Goal: Check status: Check status

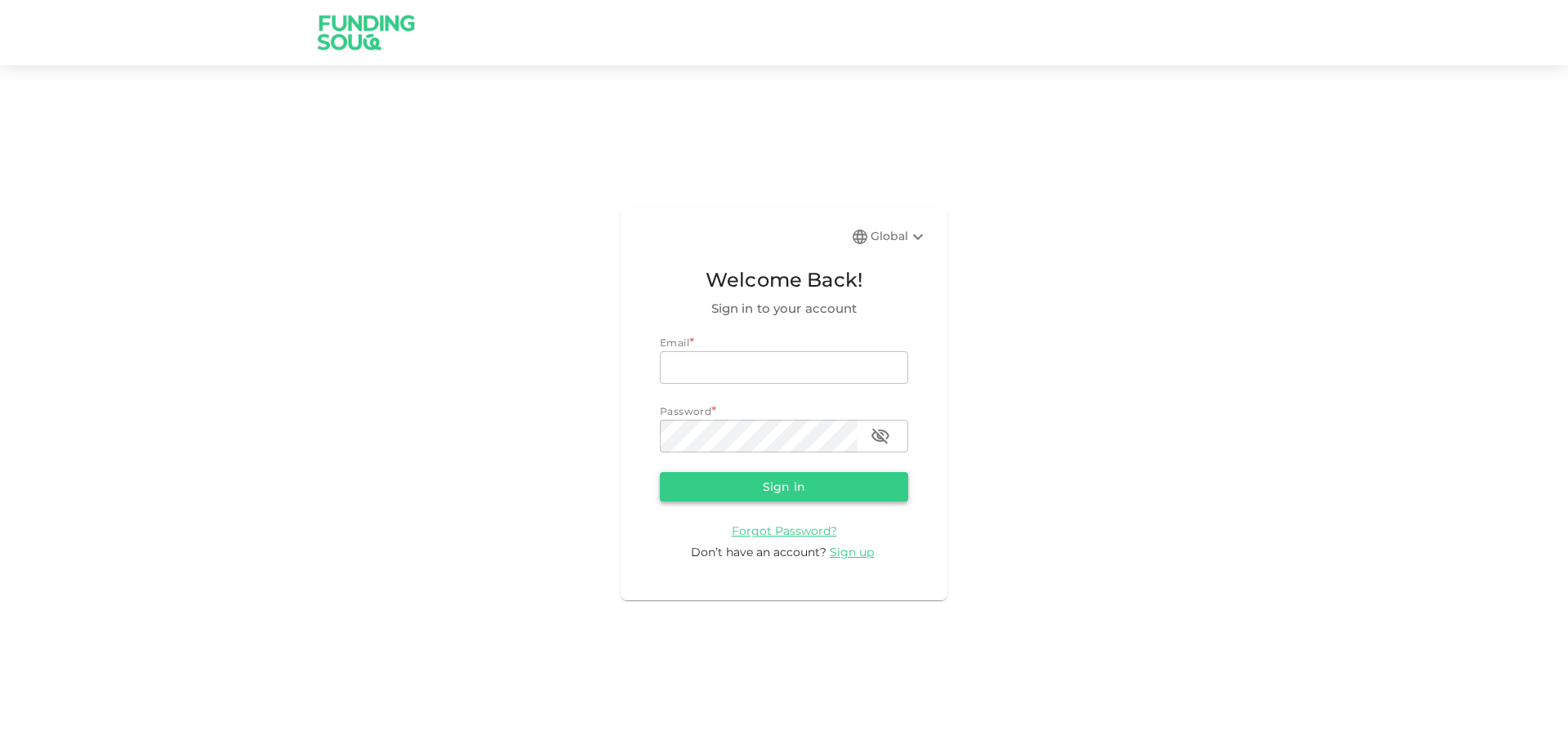
type input "[EMAIL_ADDRESS][DOMAIN_NAME]"
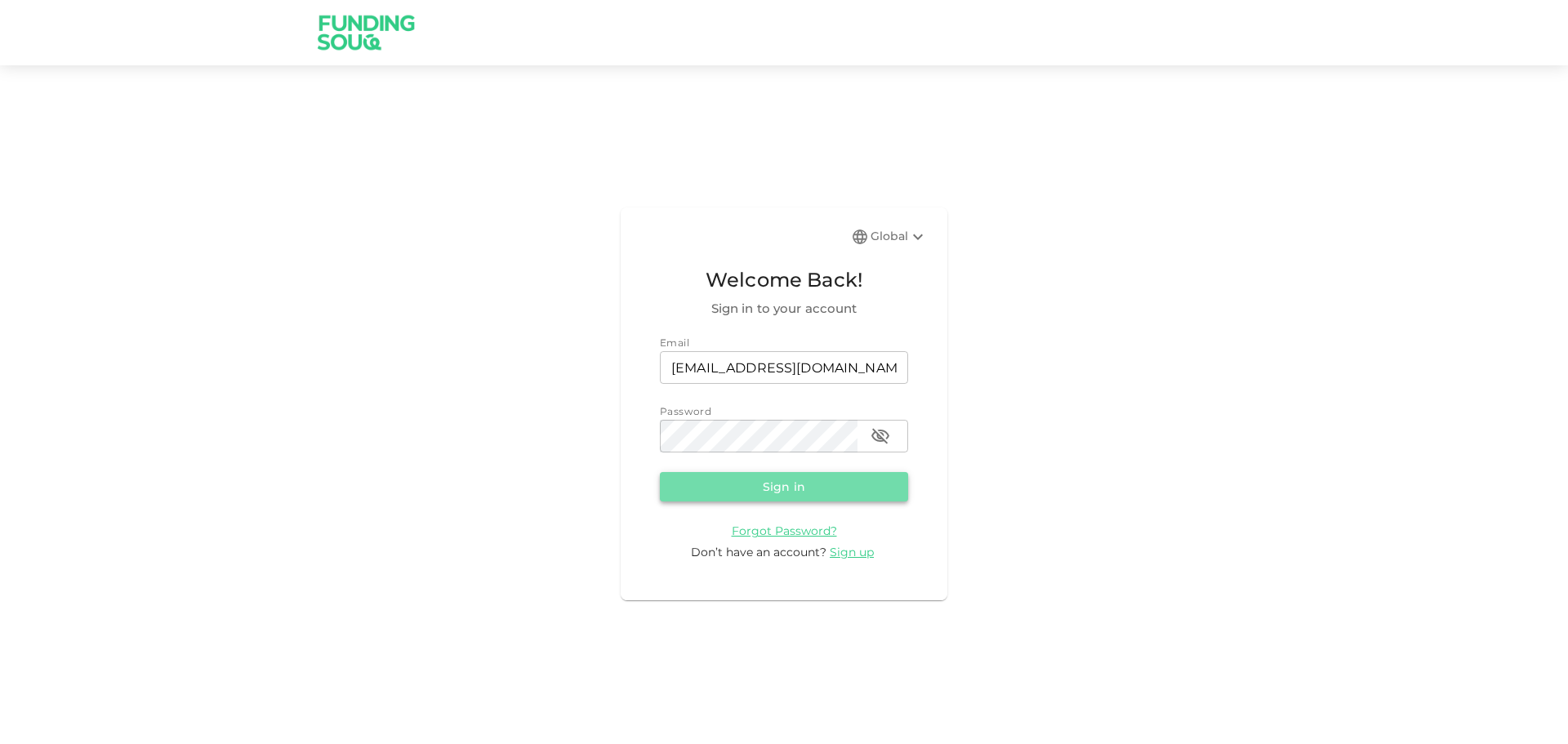
click at [783, 486] on button "Sign in" at bounding box center [784, 486] width 248 height 30
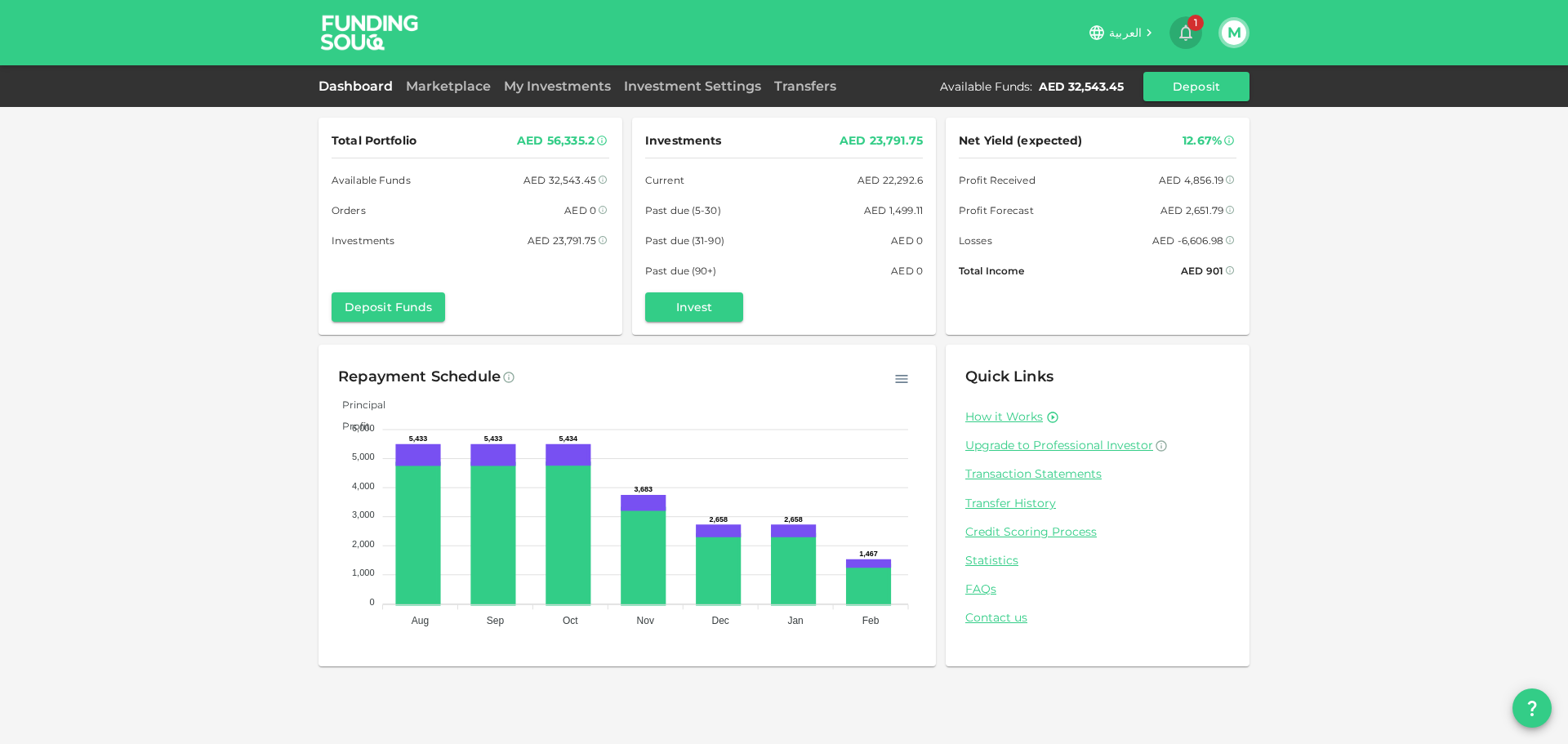
click at [1194, 29] on span "1" at bounding box center [1195, 22] width 16 height 16
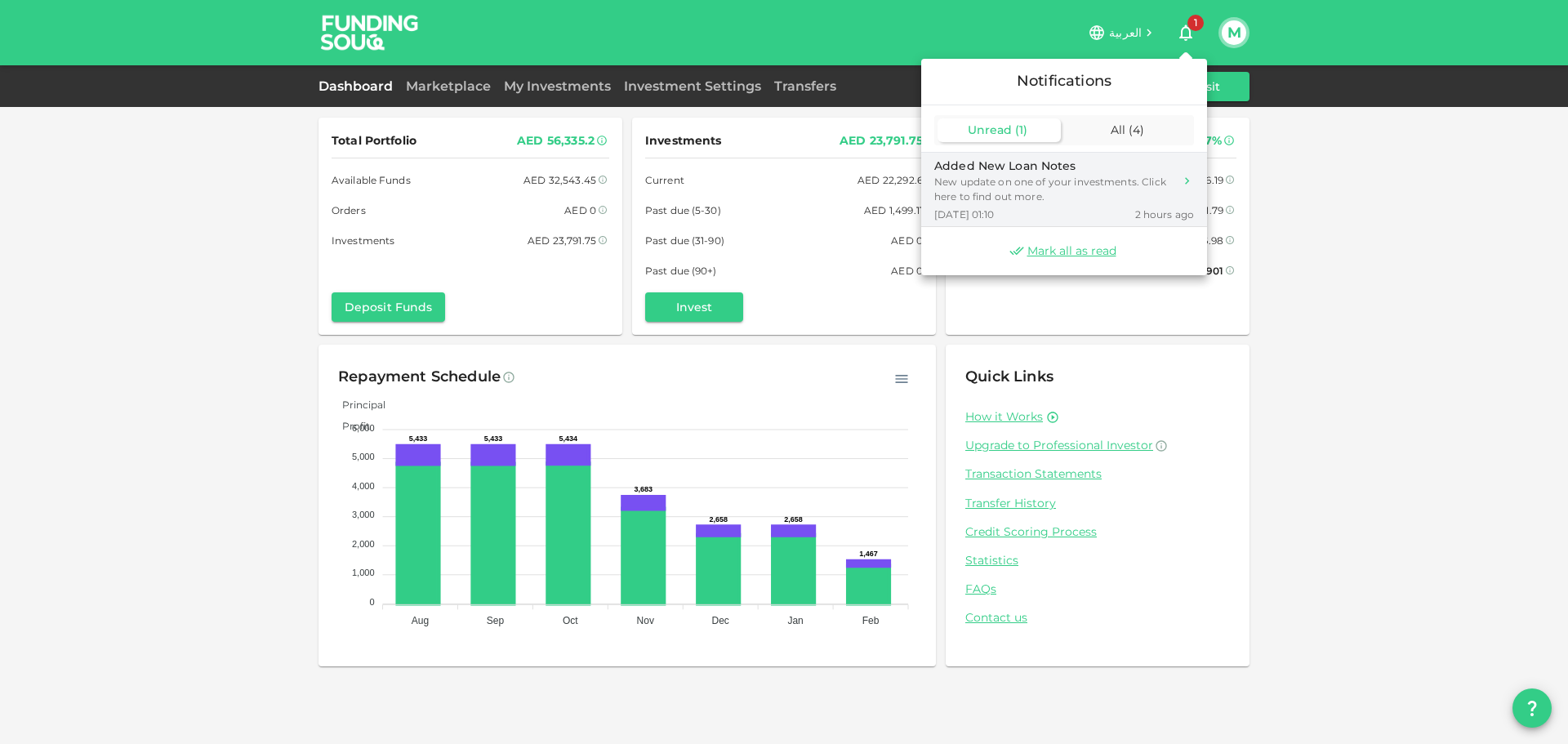
click at [1035, 193] on div "New update on one of your investments. Click here to find out more." at bounding box center [1053, 189] width 239 height 30
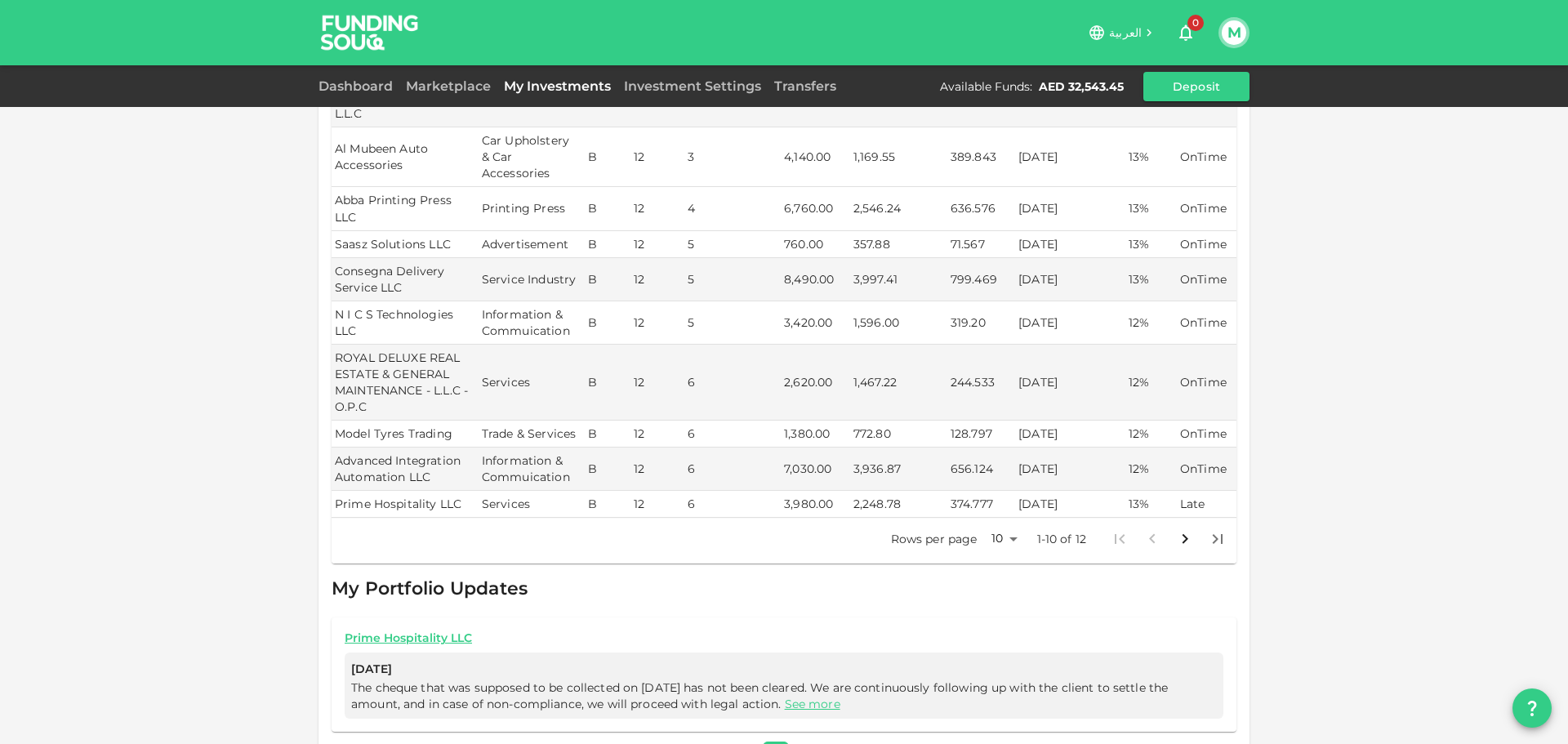
scroll to position [300, 0]
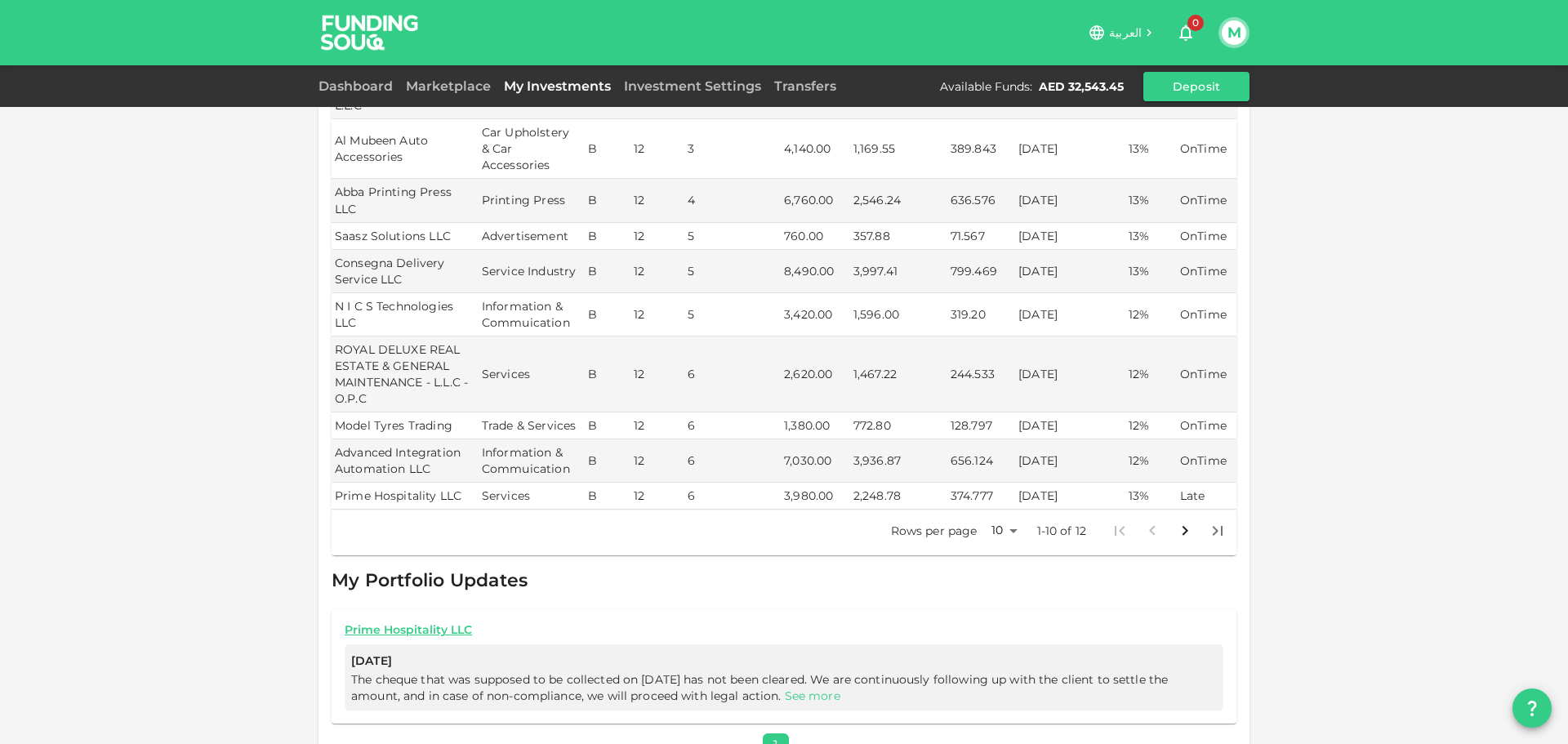
click at [794, 688] on link "See more" at bounding box center [813, 695] width 56 height 14
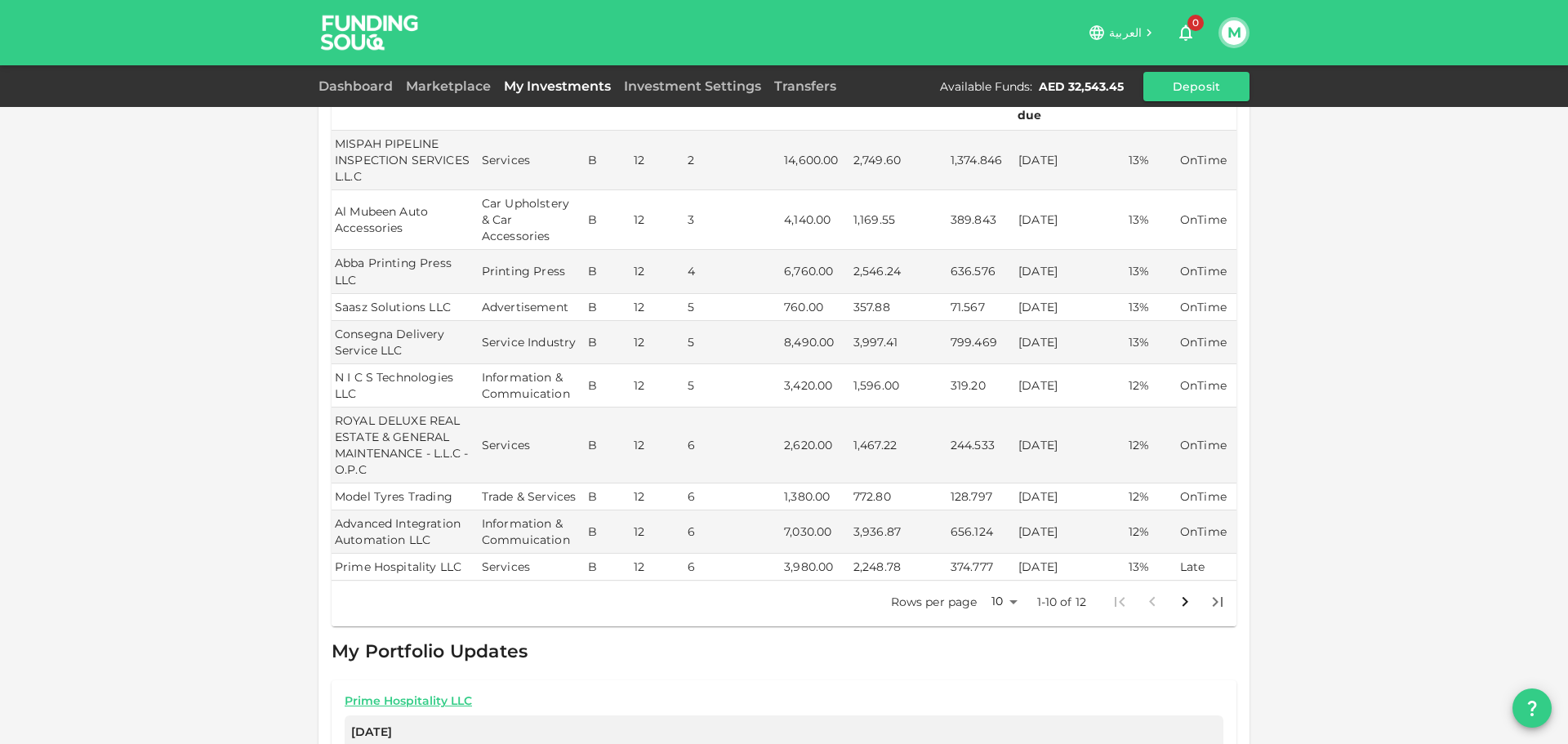
scroll to position [218, 0]
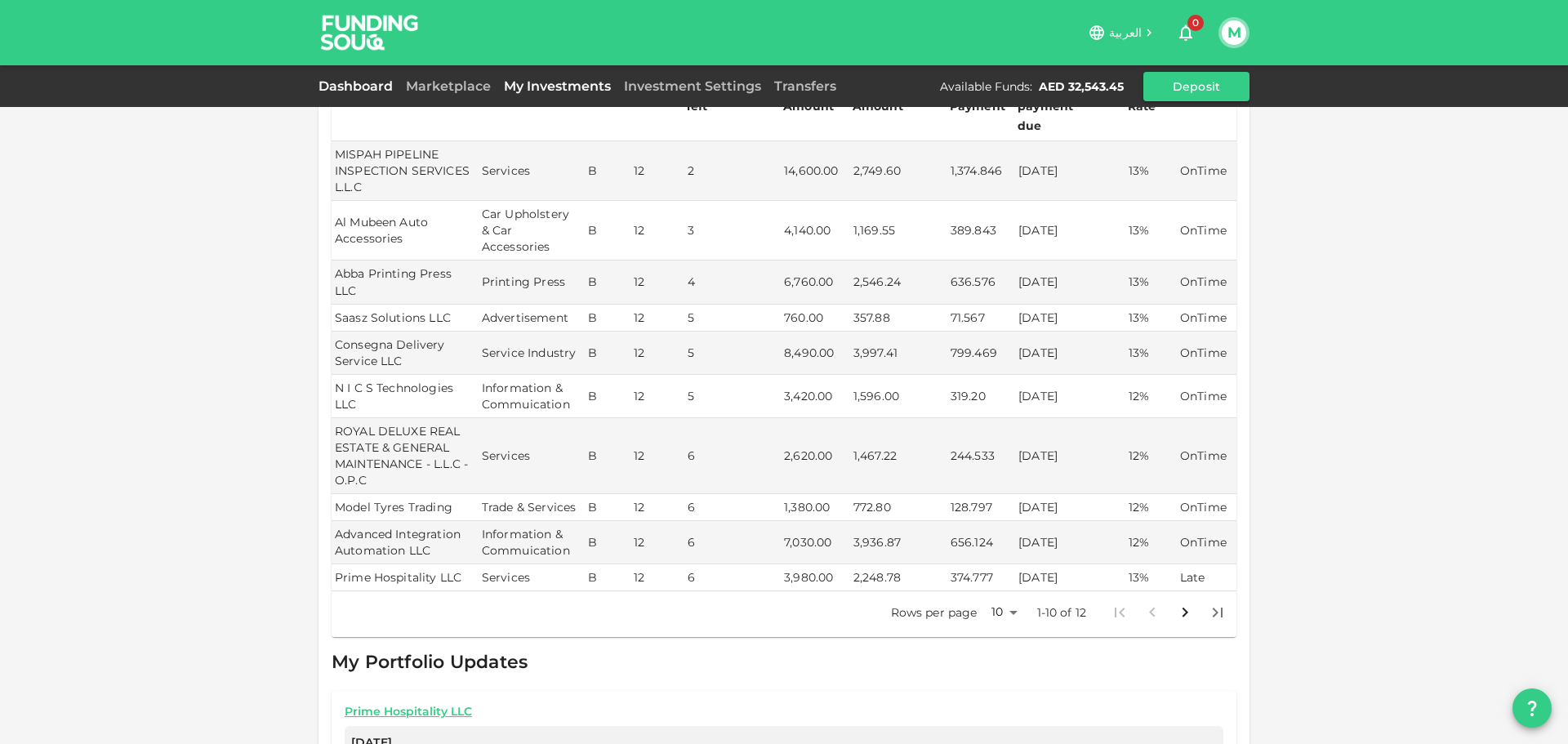
click at [365, 85] on link "Dashboard" at bounding box center [358, 87] width 81 height 15
